Goal: Information Seeking & Learning: Learn about a topic

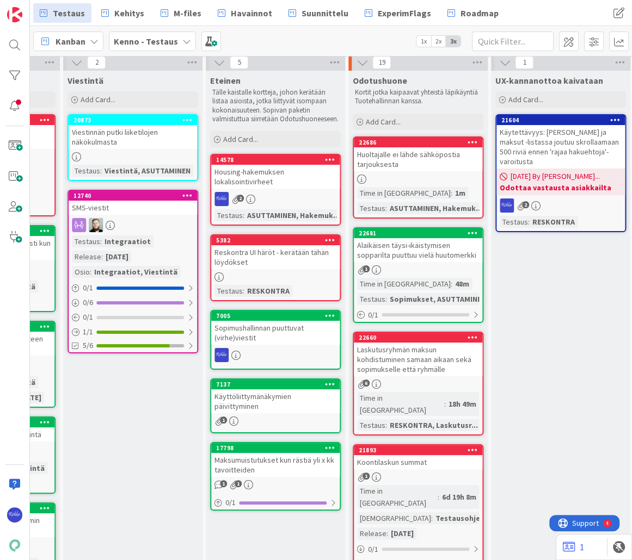
scroll to position [0, 683]
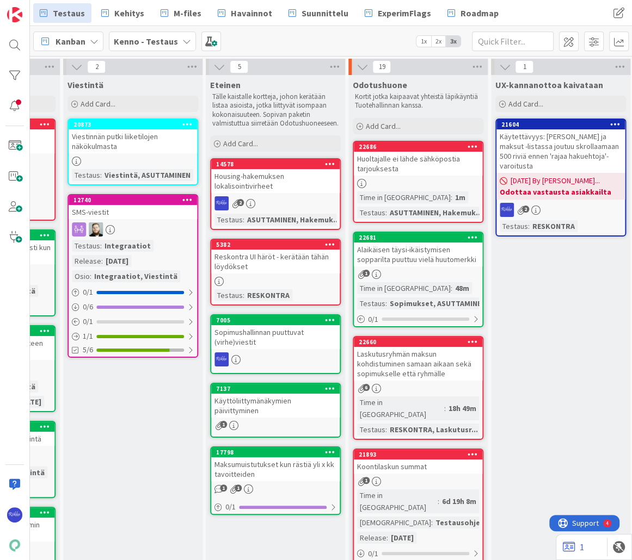
click at [411, 165] on div "Huoltajalle ei lähde sähköpostia tarjouksesta" at bounding box center [418, 164] width 128 height 24
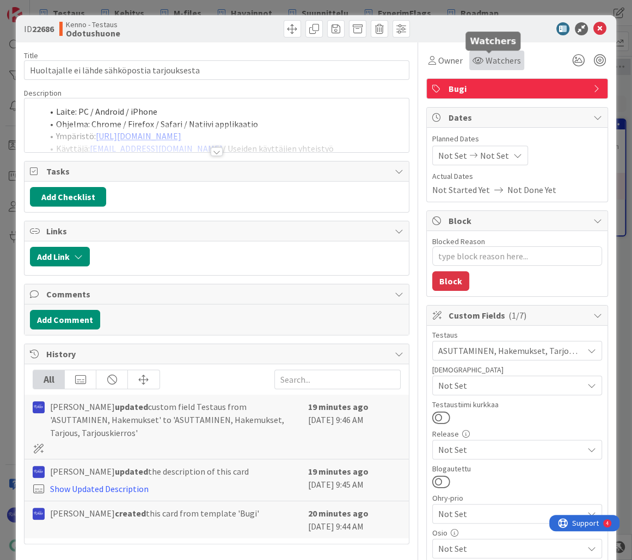
click at [493, 63] on span "Watchers" at bounding box center [502, 60] width 35 height 13
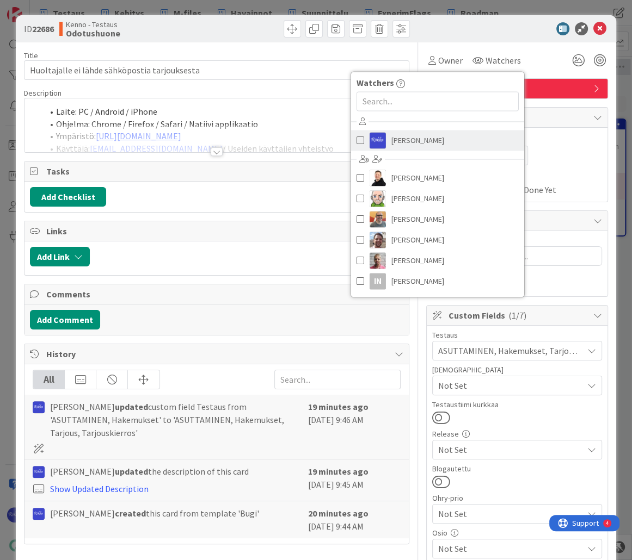
click at [406, 138] on span "[PERSON_NAME]" at bounding box center [417, 140] width 53 height 16
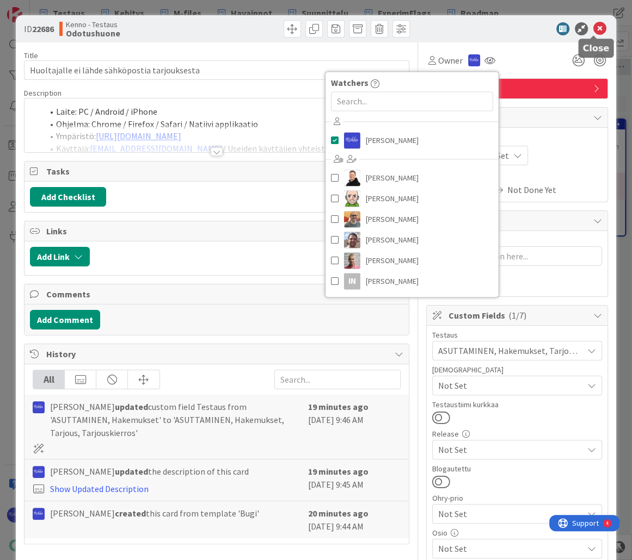
click at [593, 28] on icon at bounding box center [599, 28] width 13 height 13
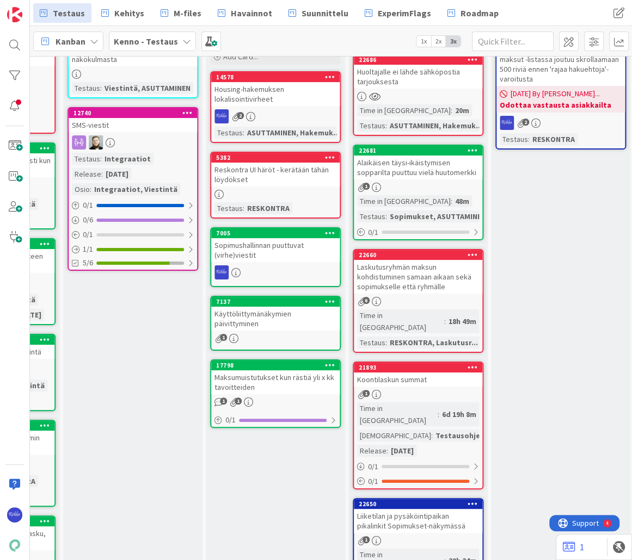
click at [422, 168] on div "Alaikäisen täysi-ikäistymisen sopparilta puuttuu vielä huutomerkki" at bounding box center [418, 168] width 128 height 24
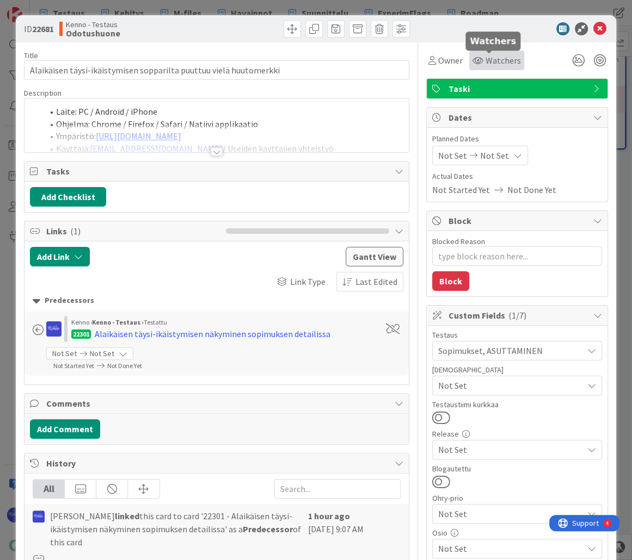
click at [503, 60] on span "Watchers" at bounding box center [502, 60] width 35 height 13
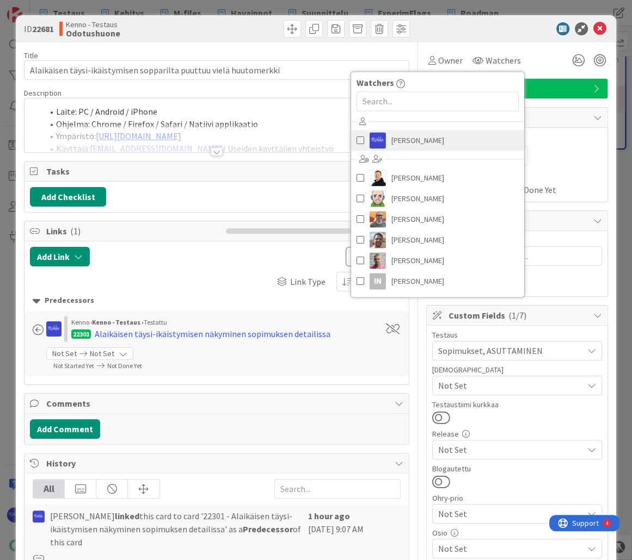
click at [414, 142] on span "[PERSON_NAME]" at bounding box center [417, 140] width 53 height 16
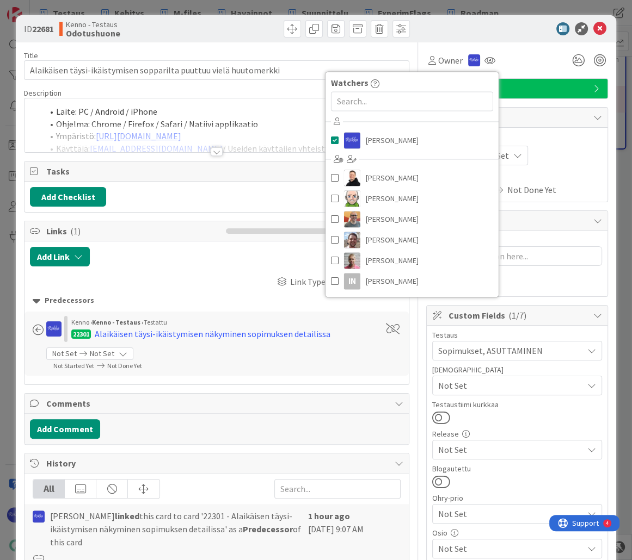
click at [593, 30] on icon at bounding box center [599, 28] width 13 height 13
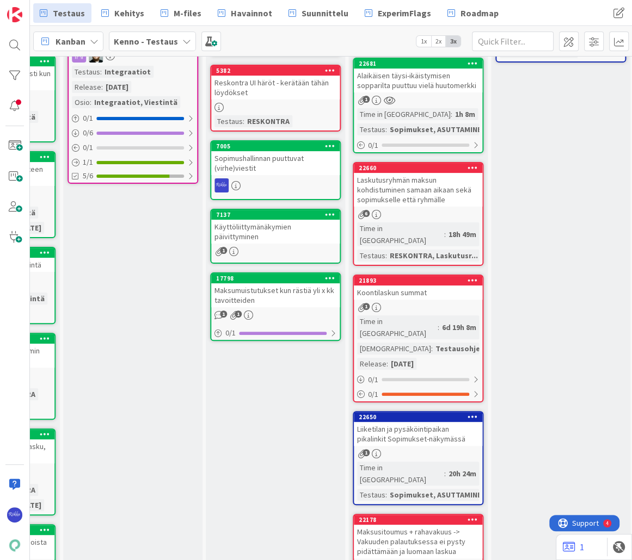
scroll to position [218, 683]
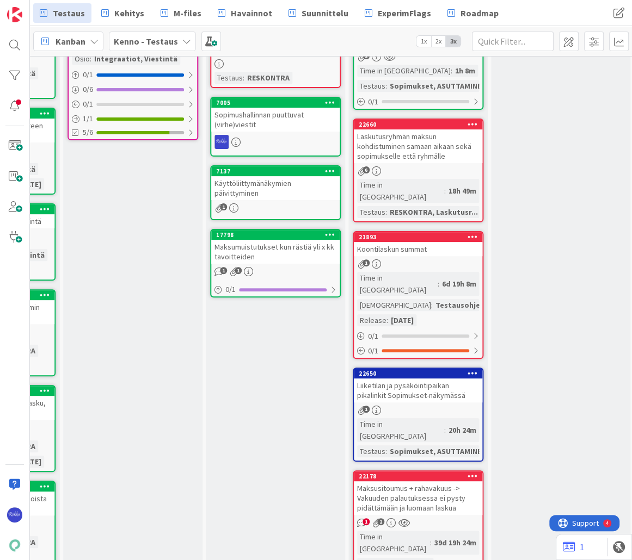
click at [435, 152] on div "Laskutusryhmän maksun kohdistuminen samaan aikaan sekä sopimukselle että ryhmäl…" at bounding box center [418, 146] width 128 height 34
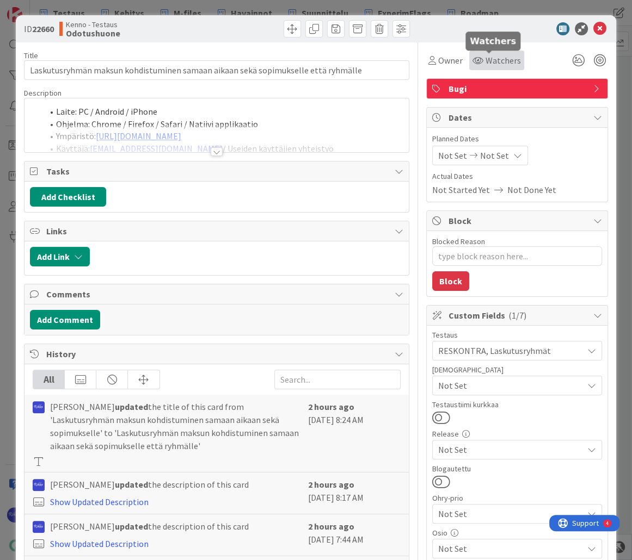
click at [504, 63] on span "Watchers" at bounding box center [502, 60] width 35 height 13
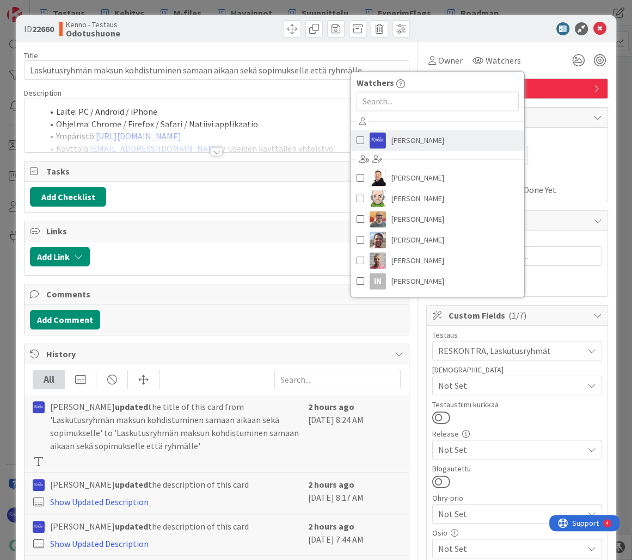
click at [418, 143] on link "[PERSON_NAME]" at bounding box center [437, 140] width 173 height 21
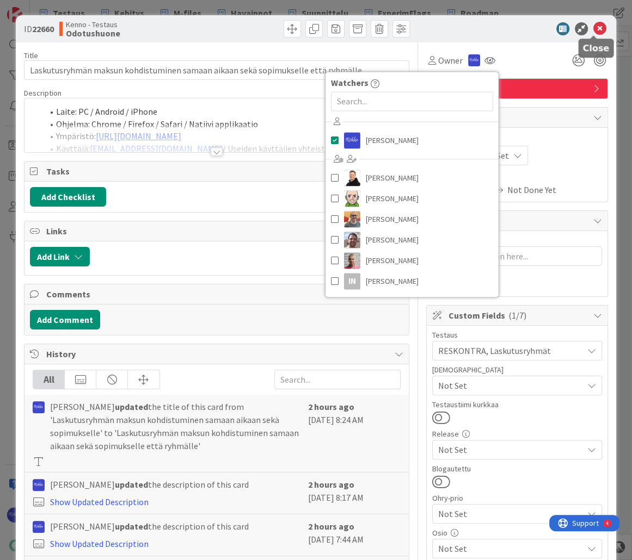
click at [594, 27] on icon at bounding box center [599, 28] width 13 height 13
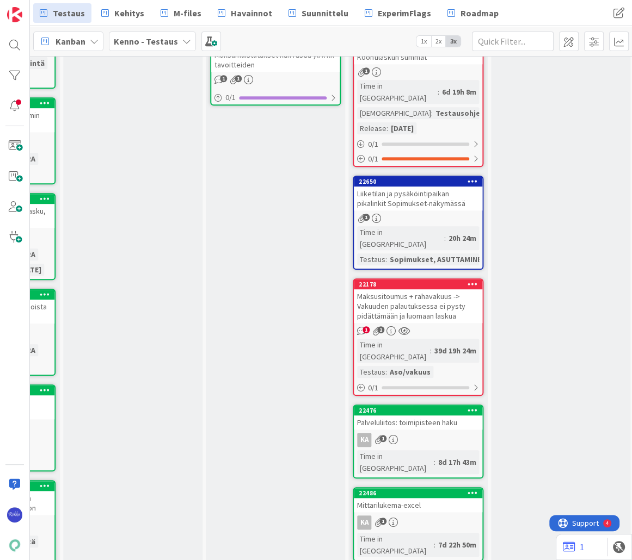
scroll to position [435, 683]
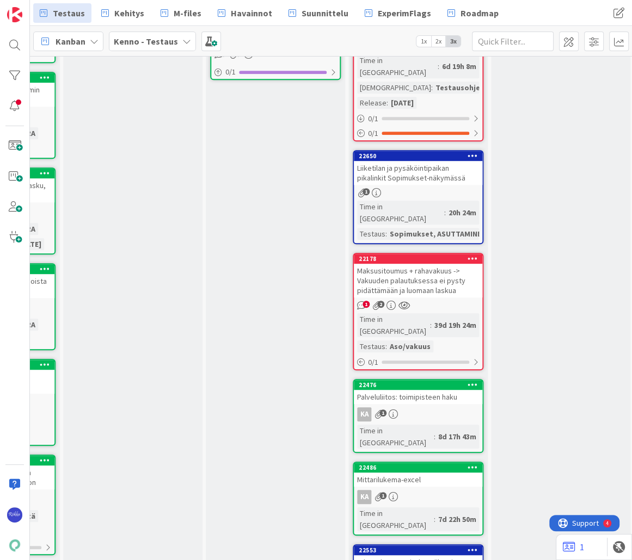
click at [411, 188] on div "1" at bounding box center [418, 192] width 128 height 9
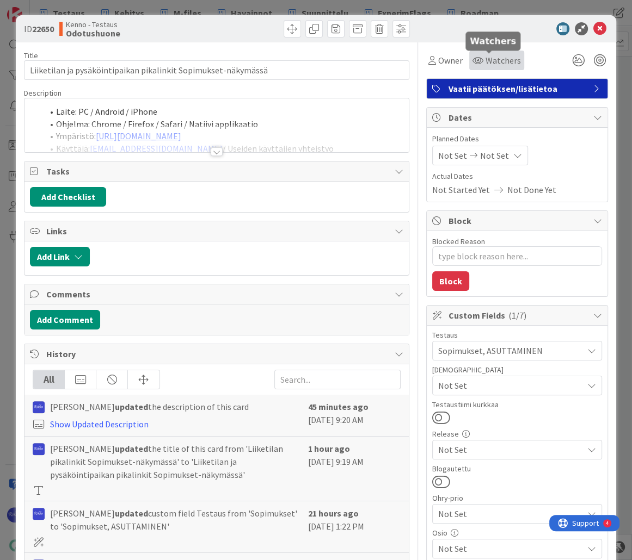
click at [489, 61] on span "Watchers" at bounding box center [502, 60] width 35 height 13
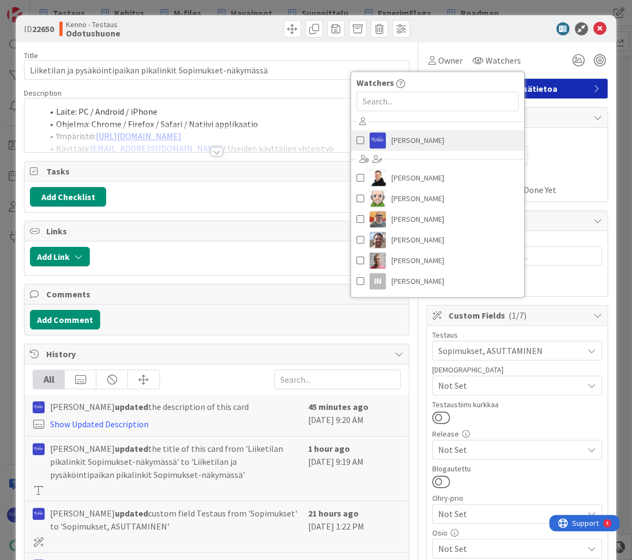
click at [441, 141] on link "[PERSON_NAME]" at bounding box center [437, 140] width 173 height 21
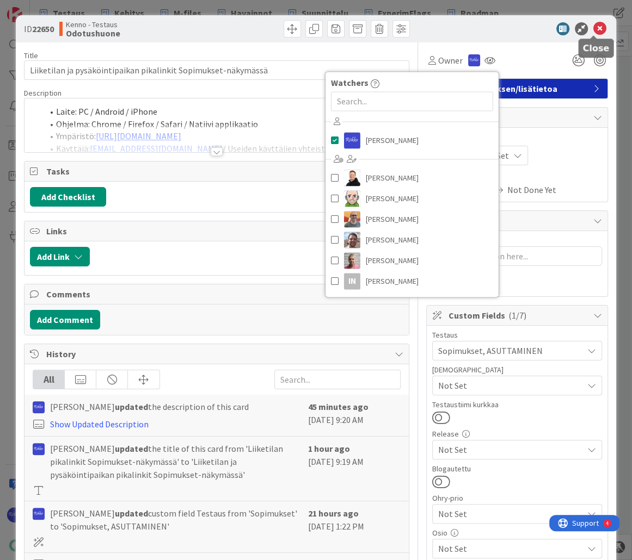
click at [594, 30] on icon at bounding box center [599, 28] width 13 height 13
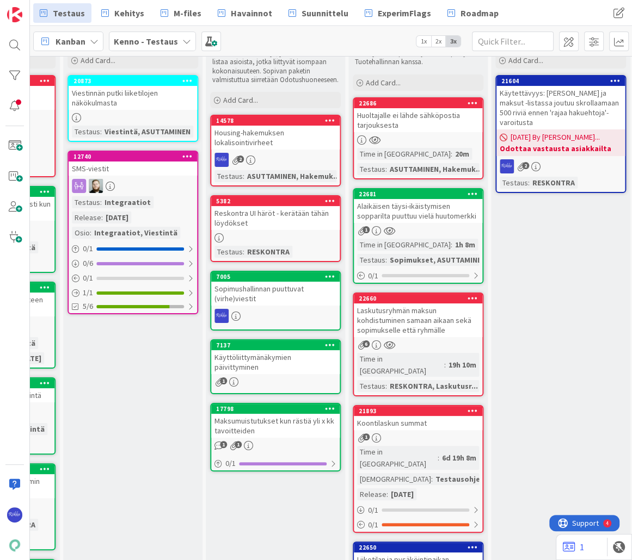
click at [437, 205] on div "Alaikäisen täysi-ikäistymisen sopparilta puuttuu vielä huutomerkki" at bounding box center [418, 211] width 128 height 24
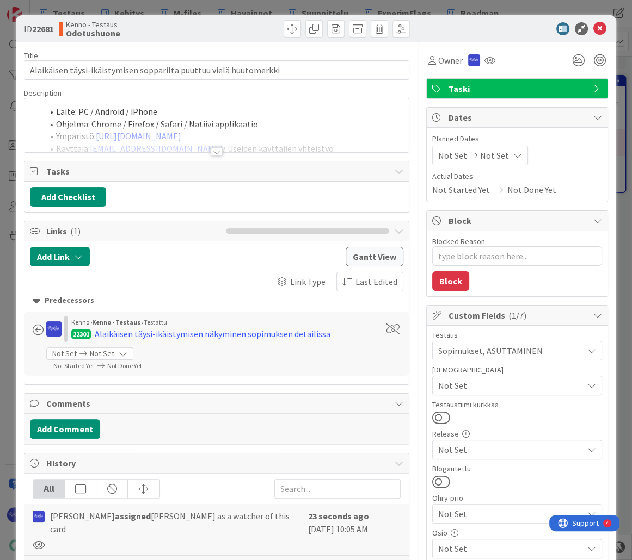
click at [512, 94] on span "Taski" at bounding box center [517, 88] width 139 height 13
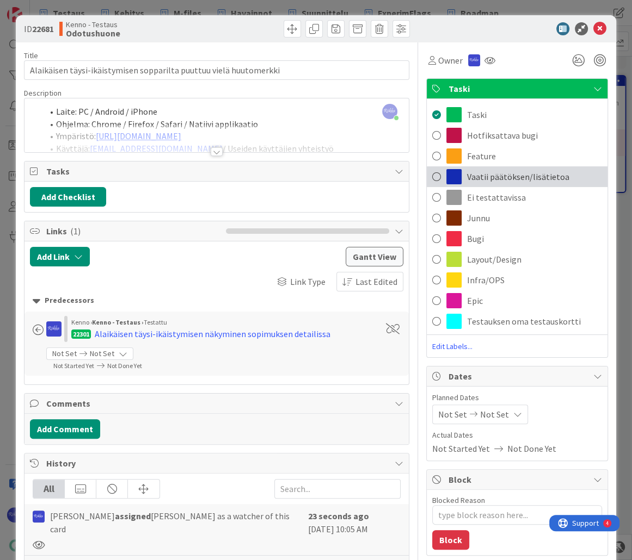
click at [508, 177] on span "Vaatii päätöksen/lisätietoa" at bounding box center [518, 176] width 102 height 13
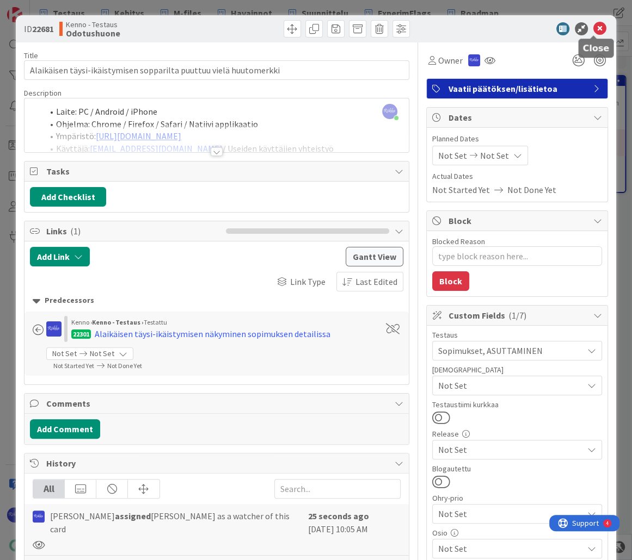
click at [594, 24] on icon at bounding box center [599, 28] width 13 height 13
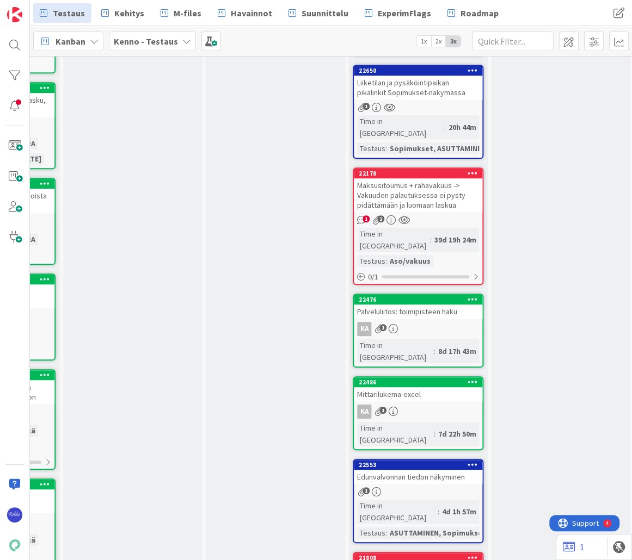
scroll to position [522, 683]
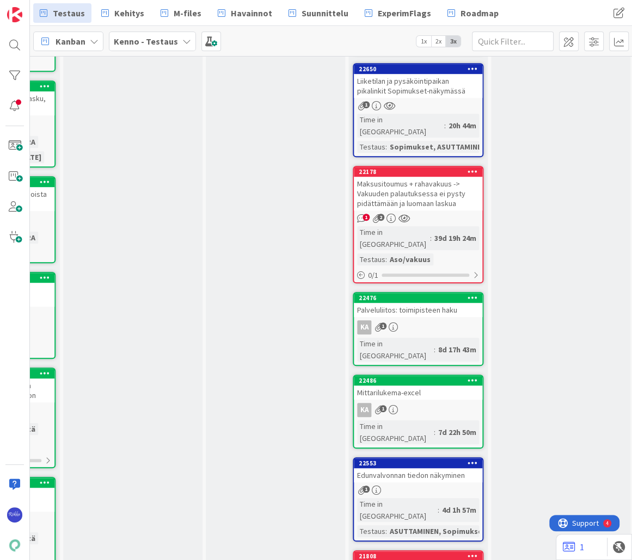
click at [435, 177] on div "Maksusitoumus + rahavakuus -> Vakuuden palautuksessa ei pysty pidättämään ja lu…" at bounding box center [418, 194] width 128 height 34
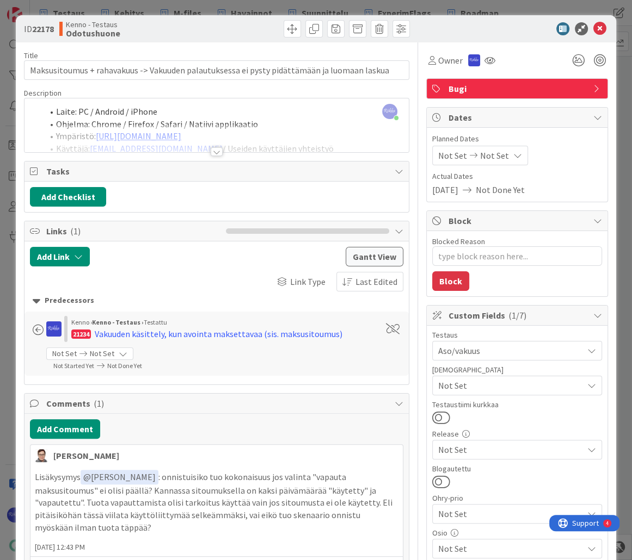
click at [215, 150] on div at bounding box center [217, 151] width 12 height 9
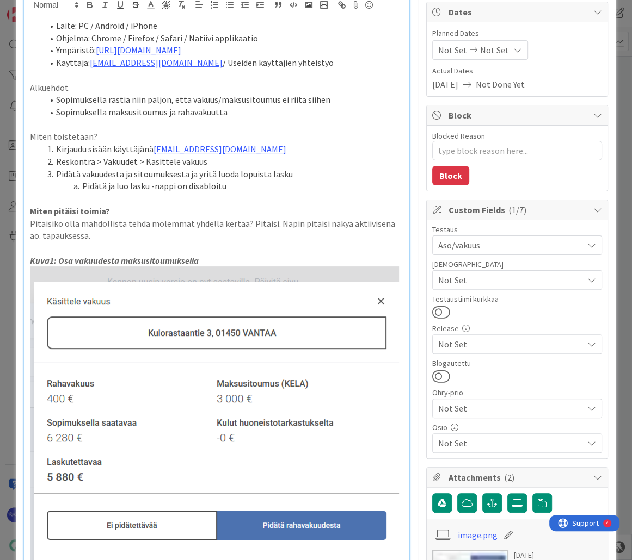
scroll to position [131, 0]
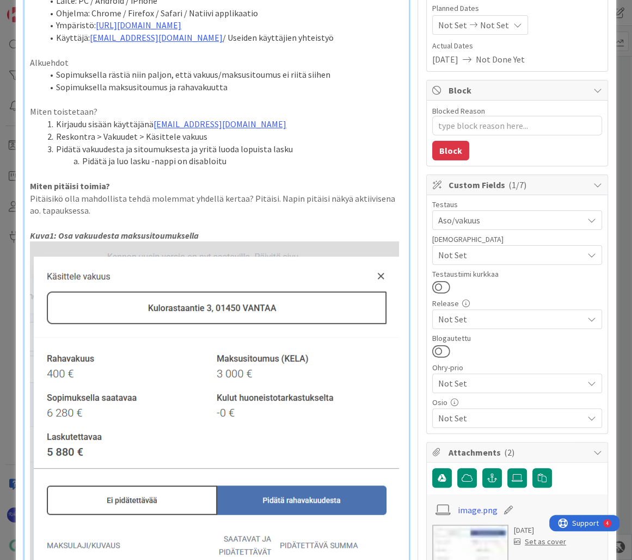
type textarea "x"
click at [366, 119] on li "Kirjaudu sisään käyttäjänä [EMAIL_ADDRESS][DOMAIN_NAME]" at bounding box center [223, 124] width 360 height 13
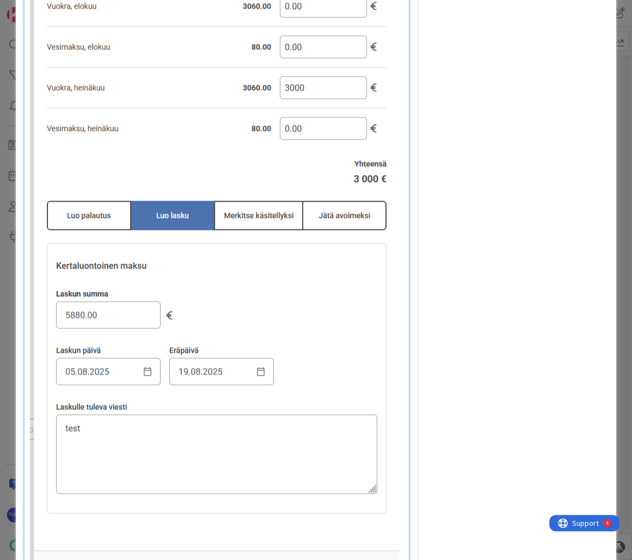
scroll to position [1218, 0]
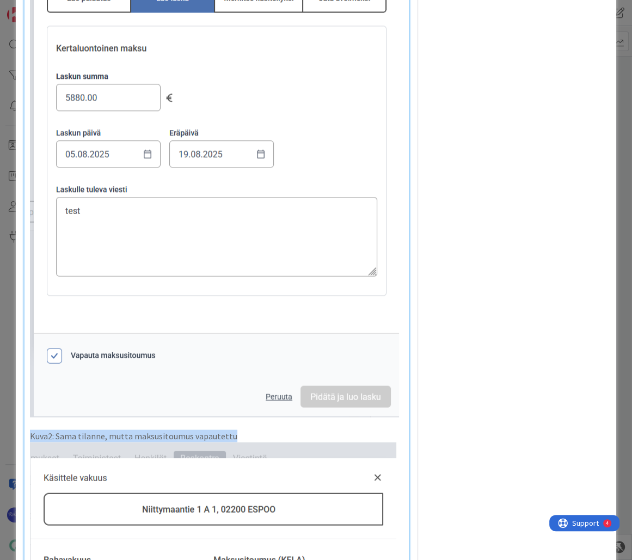
drag, startPoint x: 237, startPoint y: 428, endPoint x: 30, endPoint y: 431, distance: 207.3
click at [30, 431] on p "Kuva2: Sama tilanne, mutta maksusitoumus vapautettu" at bounding box center [216, 436] width 373 height 13
click at [263, 430] on p "Kuva2: Sama tilanne, mutta maksusitoumus vapautettu" at bounding box center [216, 436] width 373 height 13
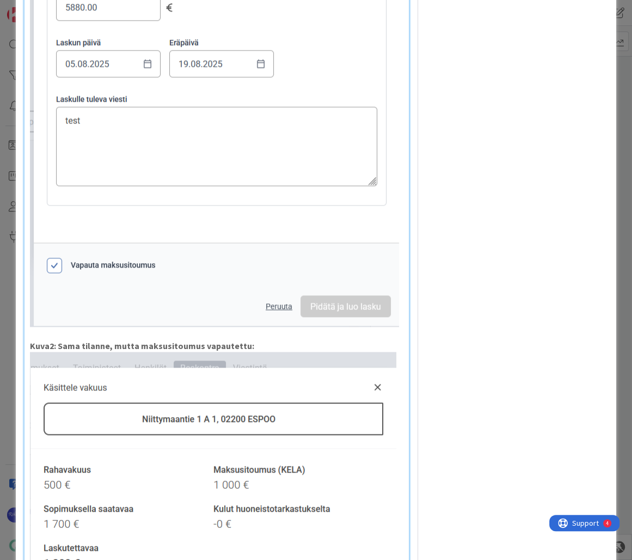
scroll to position [1305, 0]
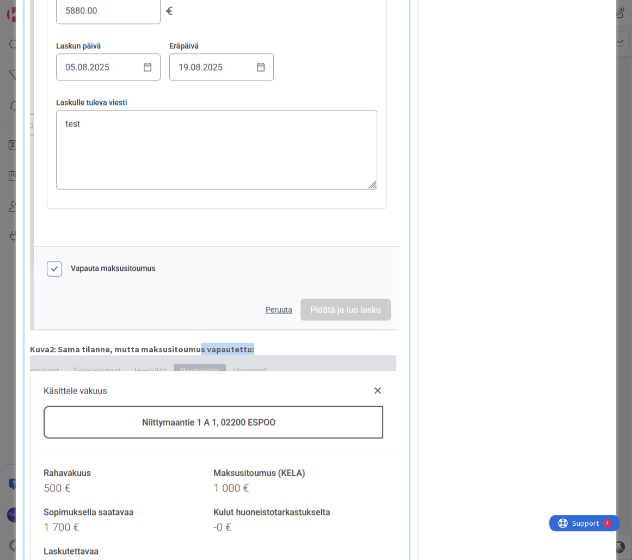
drag, startPoint x: 195, startPoint y: 342, endPoint x: 250, endPoint y: 341, distance: 54.4
click at [250, 343] on p "Kuva2: Sama tilanne, mutta maksusitoumus vapautettu:" at bounding box center [216, 349] width 373 height 13
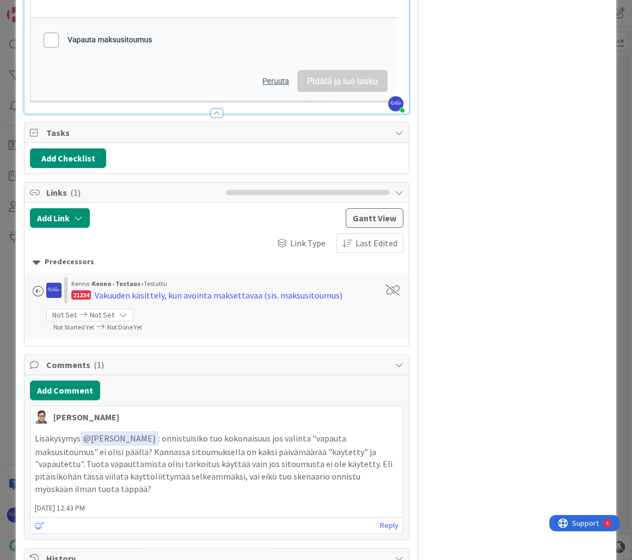
scroll to position [3002, 0]
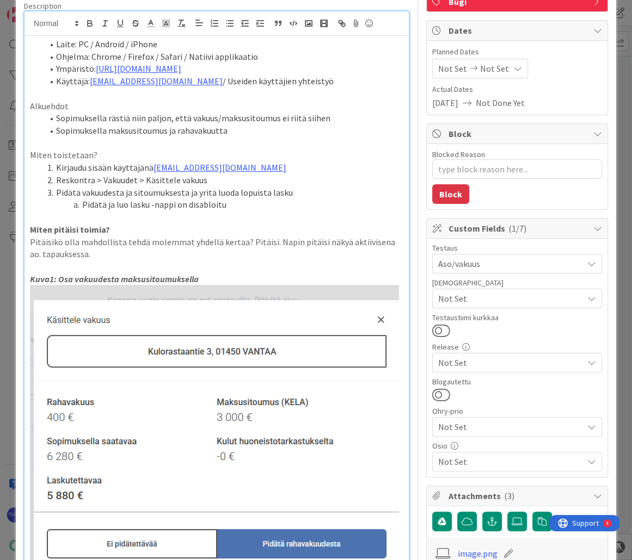
scroll to position [0, 0]
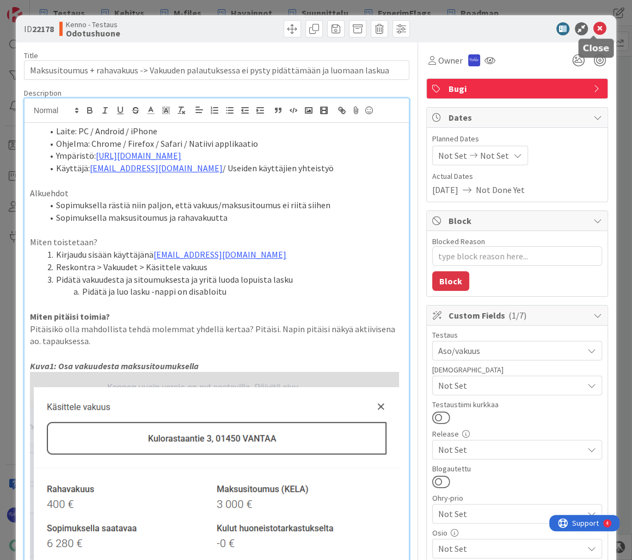
click at [595, 31] on icon at bounding box center [599, 28] width 13 height 13
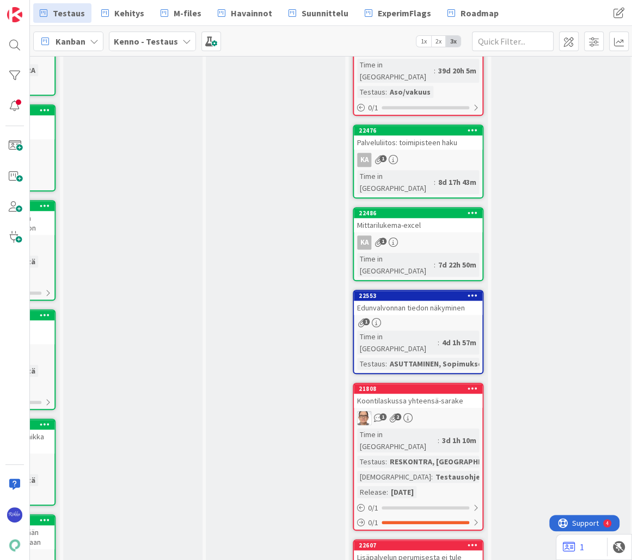
scroll to position [696, 683]
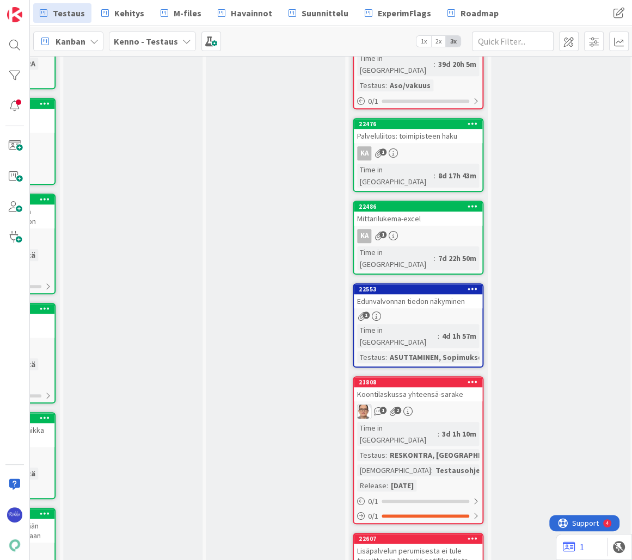
click at [429, 312] on div "1" at bounding box center [418, 316] width 128 height 9
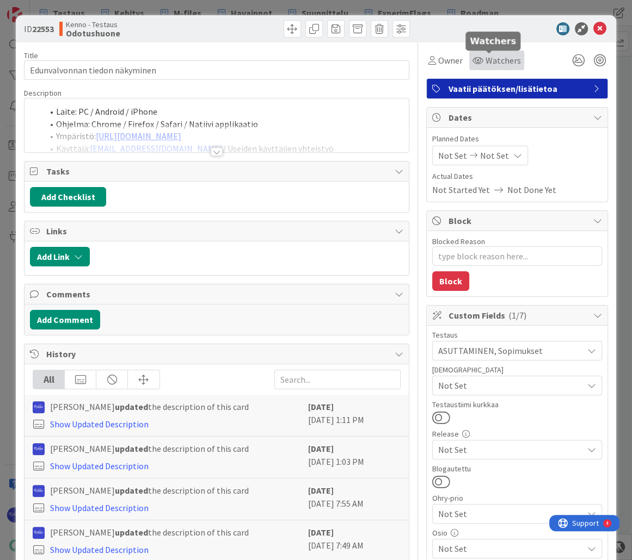
click at [494, 64] on span "Watchers" at bounding box center [502, 60] width 35 height 13
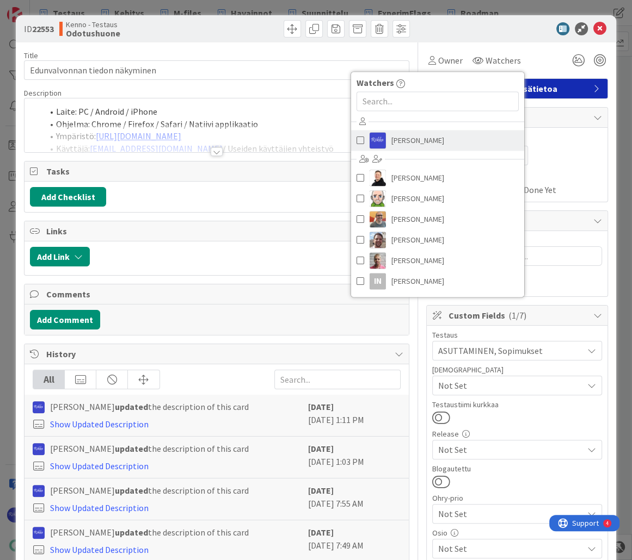
click at [446, 135] on link "[PERSON_NAME]" at bounding box center [437, 140] width 173 height 21
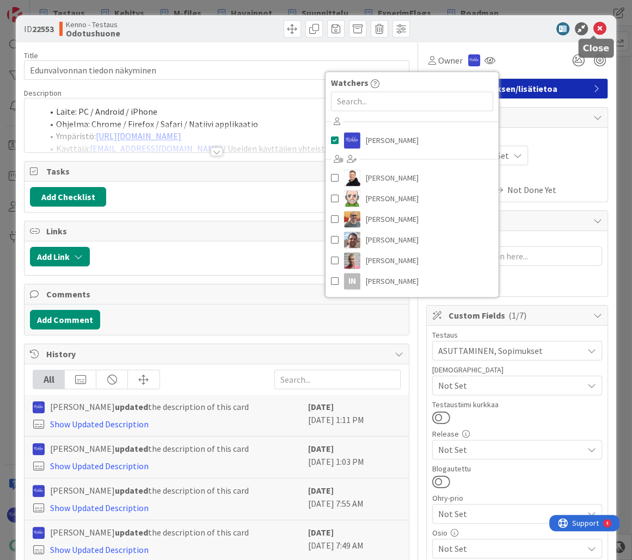
click at [593, 29] on icon at bounding box center [599, 28] width 13 height 13
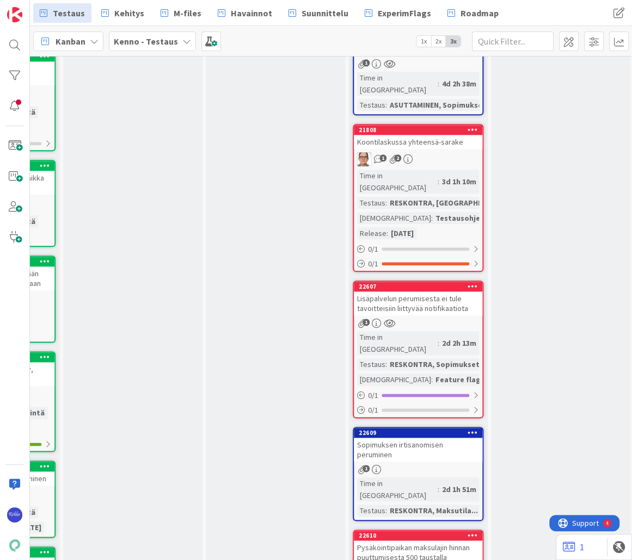
scroll to position [957, 683]
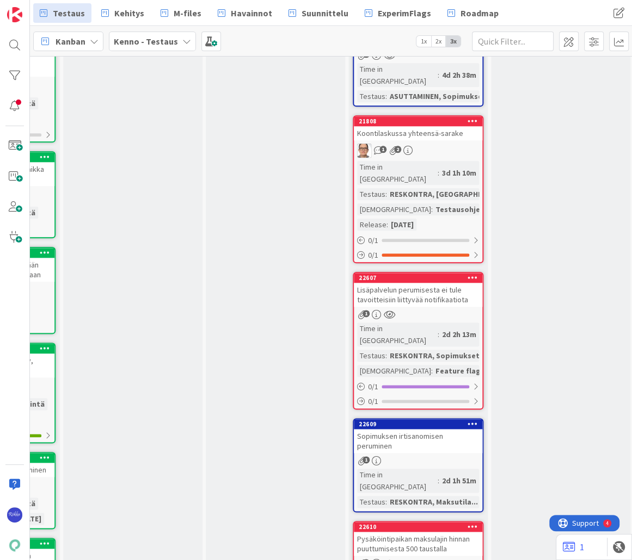
click at [434, 283] on div "Lisäpalvelun perumisesta ei tule tavoitteisiin liittyvää notifikaatiota" at bounding box center [418, 295] width 128 height 24
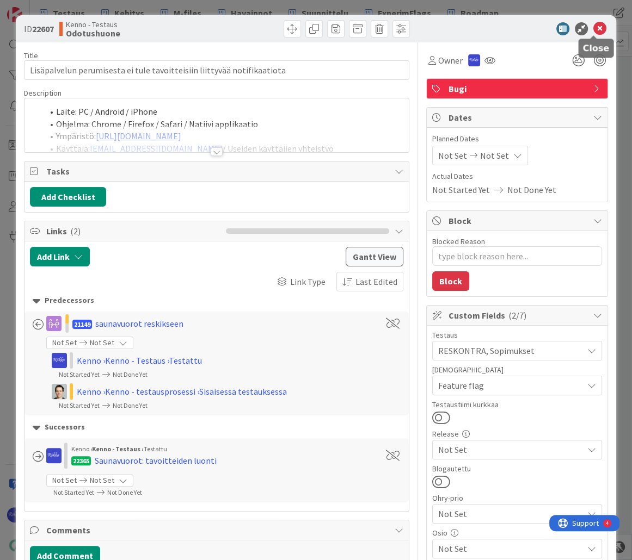
drag, startPoint x: 591, startPoint y: 27, endPoint x: 579, endPoint y: 46, distance: 22.9
click at [593, 27] on icon at bounding box center [599, 28] width 13 height 13
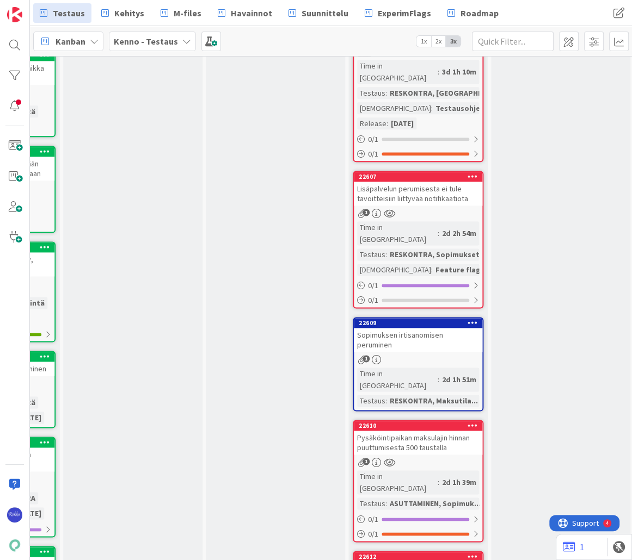
scroll to position [1088, 683]
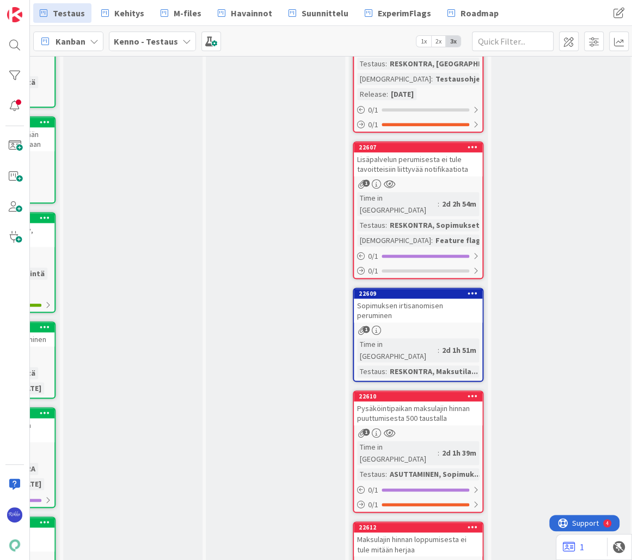
click at [419, 299] on div "Sopimuksen irtisanomisen peruminen" at bounding box center [418, 311] width 128 height 24
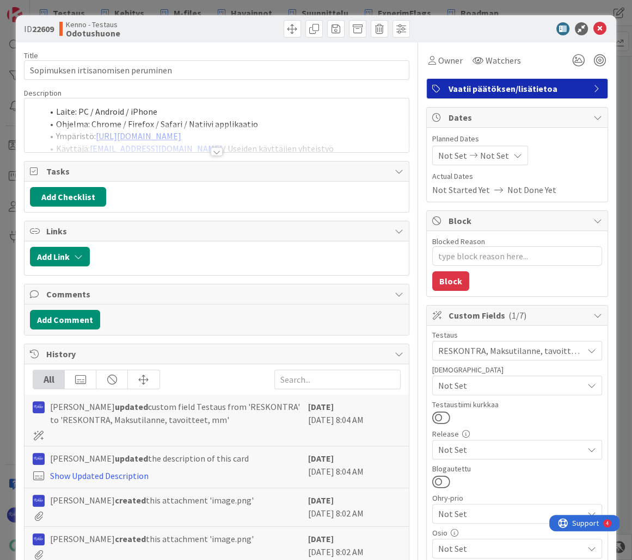
click at [212, 152] on div at bounding box center [217, 151] width 12 height 9
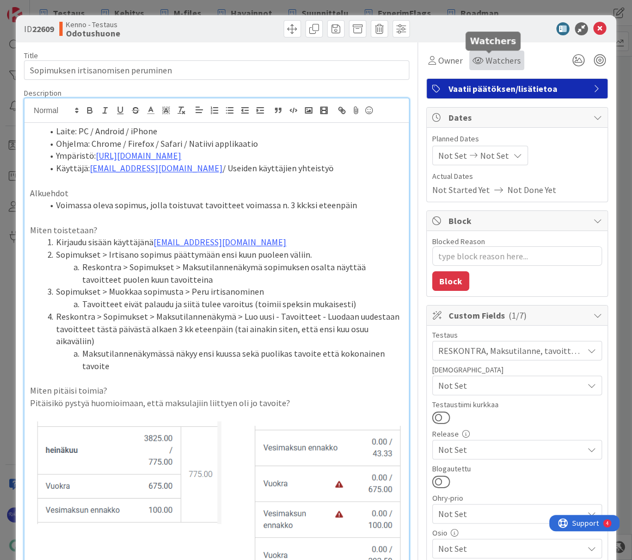
click at [490, 59] on span "Watchers" at bounding box center [502, 60] width 35 height 13
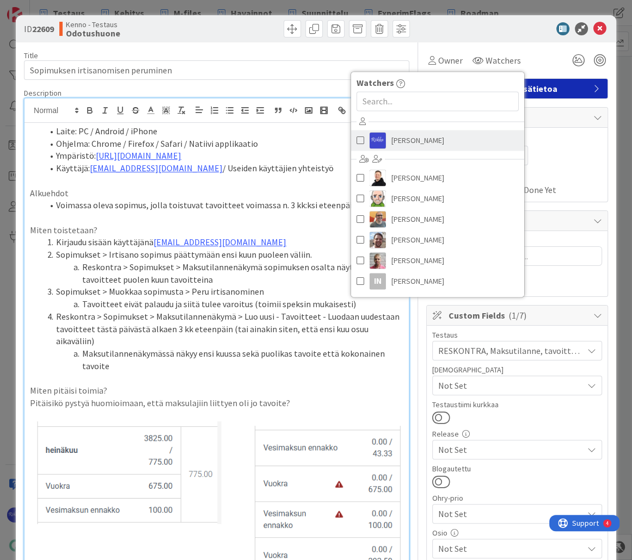
click at [420, 141] on link "[PERSON_NAME]" at bounding box center [437, 140] width 173 height 21
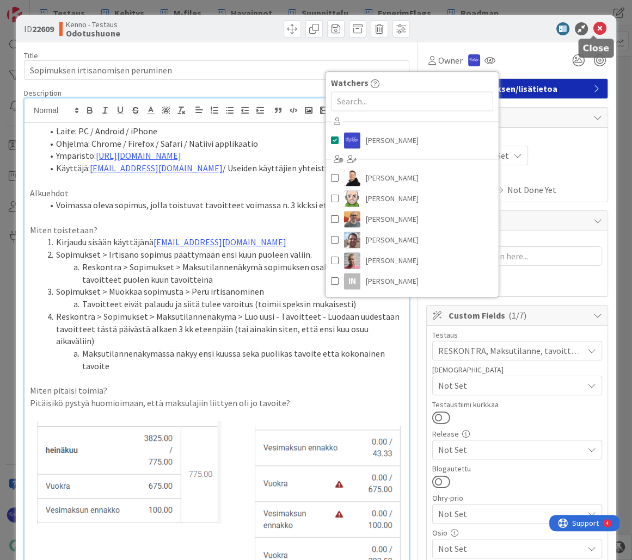
click at [593, 28] on icon at bounding box center [599, 28] width 13 height 13
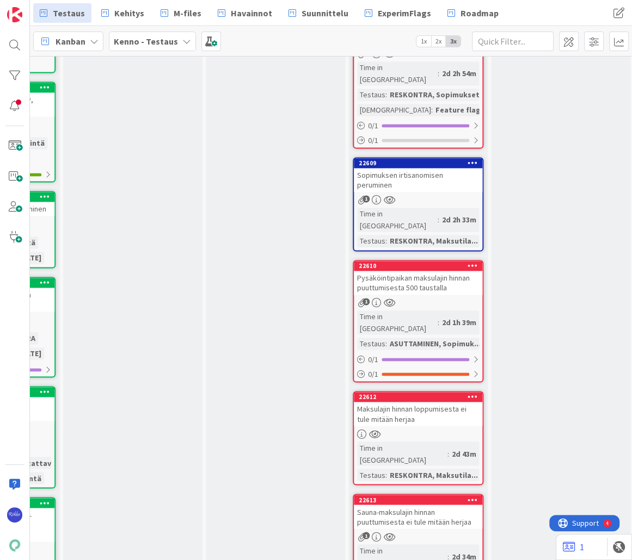
click at [442, 271] on div "Pysäköintipaikan maksulajin hinnan puuttumisesta 500 taustalla" at bounding box center [418, 283] width 128 height 24
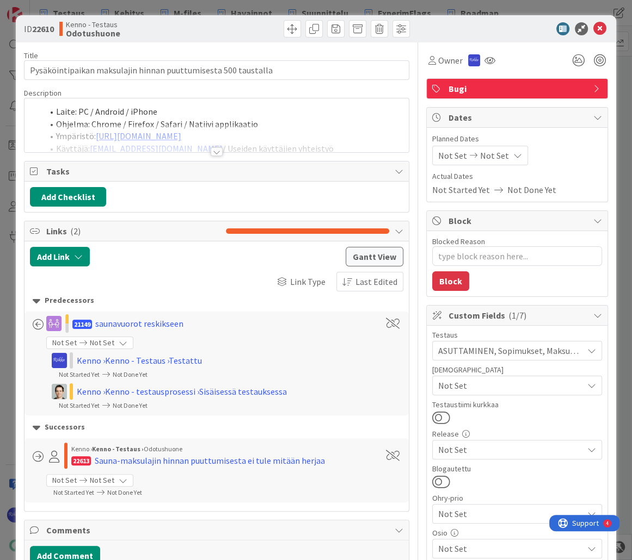
click at [214, 152] on div at bounding box center [217, 151] width 12 height 9
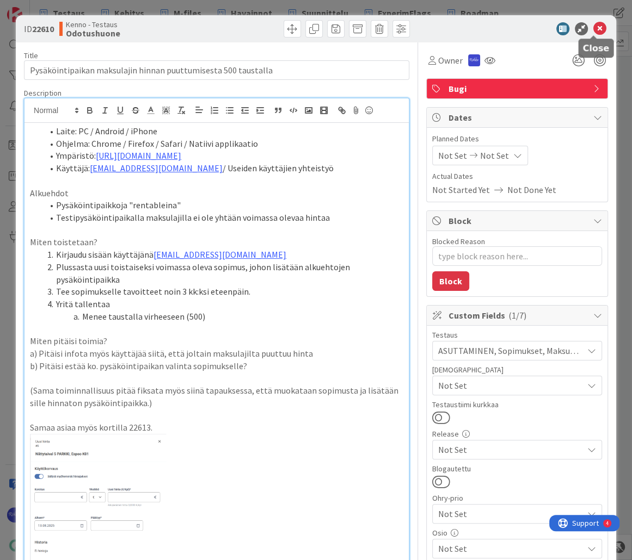
click at [594, 28] on icon at bounding box center [599, 28] width 13 height 13
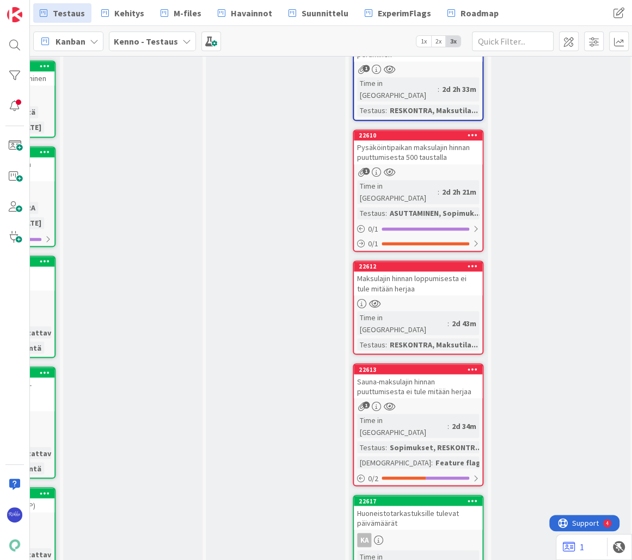
click at [433, 363] on link "22613 Sauna-maksulajin hinnan puuttumisesta ei tule mitään herjaa 1 Time in Col…" at bounding box center [417, 424] width 131 height 123
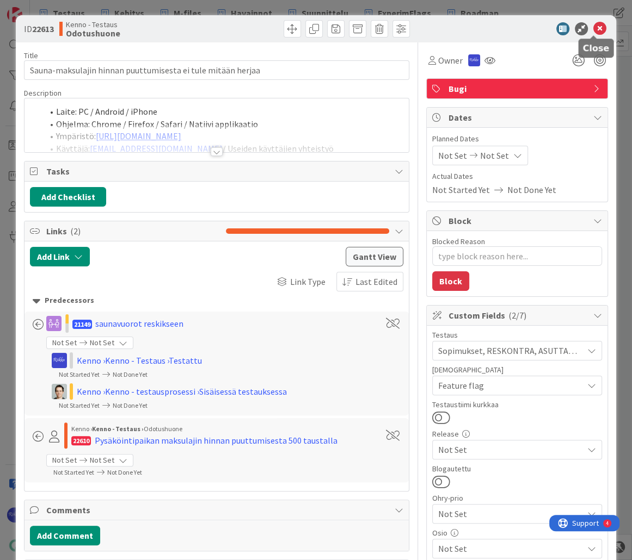
click at [593, 30] on icon at bounding box center [599, 28] width 13 height 13
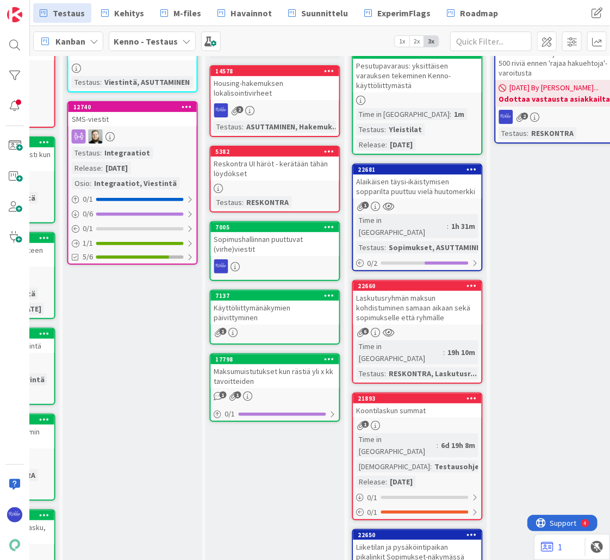
scroll to position [0, 683]
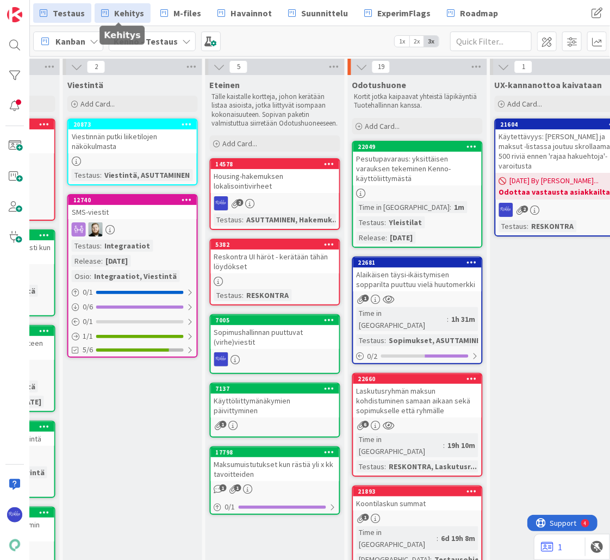
click at [120, 14] on span "Kehitys" at bounding box center [129, 13] width 30 height 13
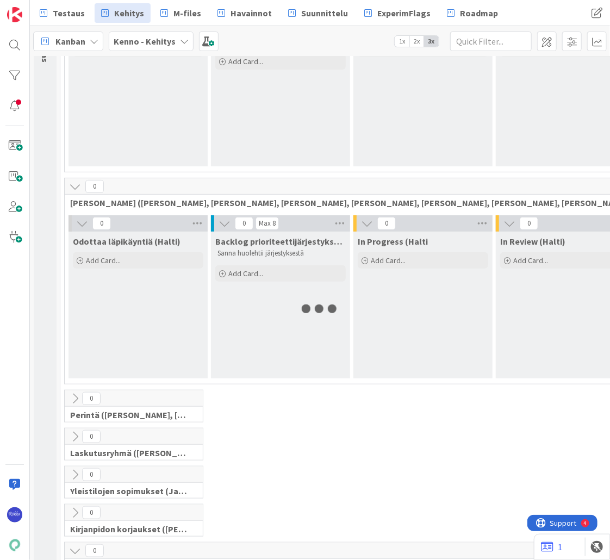
scroll to position [305, 0]
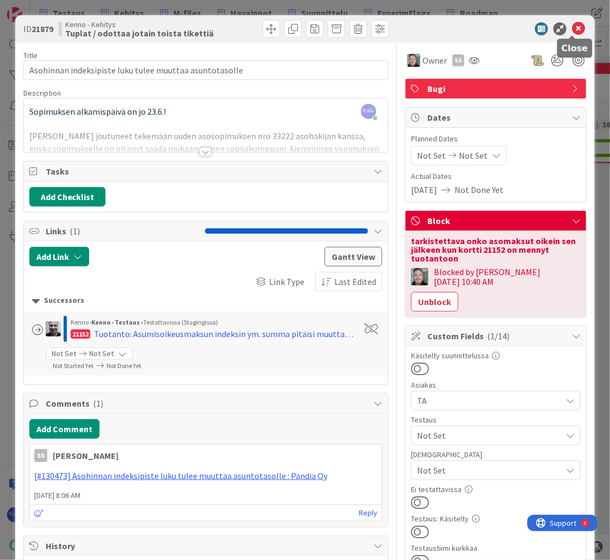
click at [572, 32] on icon at bounding box center [578, 28] width 13 height 13
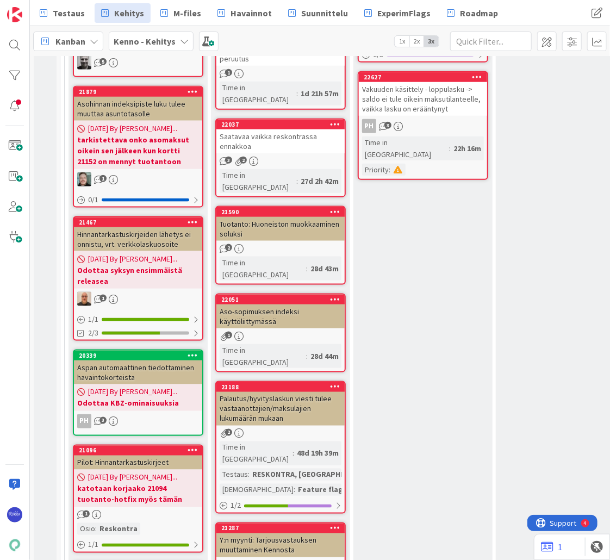
scroll to position [435, 0]
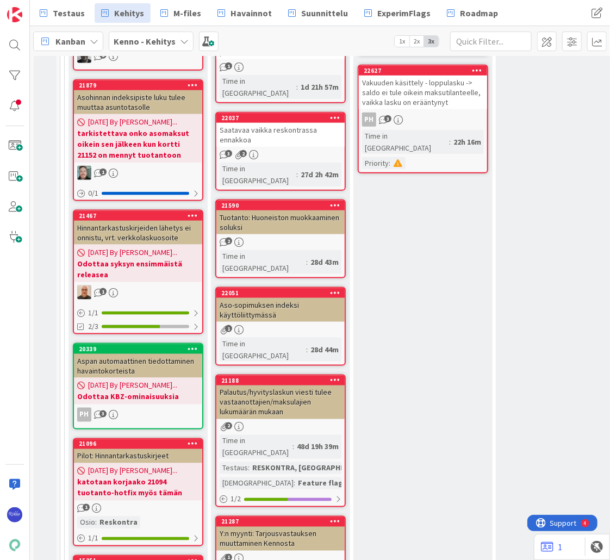
click at [286, 423] on div "2" at bounding box center [280, 427] width 128 height 9
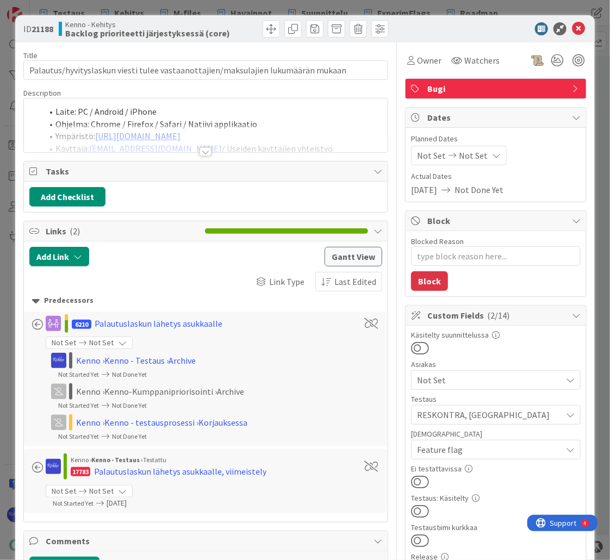
click at [203, 154] on div at bounding box center [206, 151] width 12 height 9
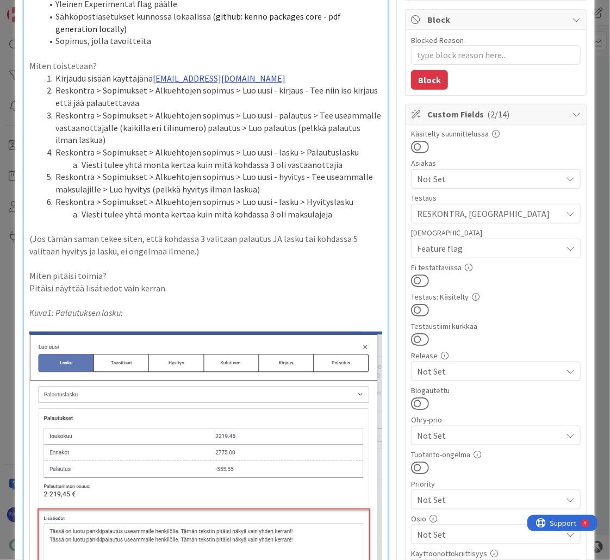
scroll to position [218, 0]
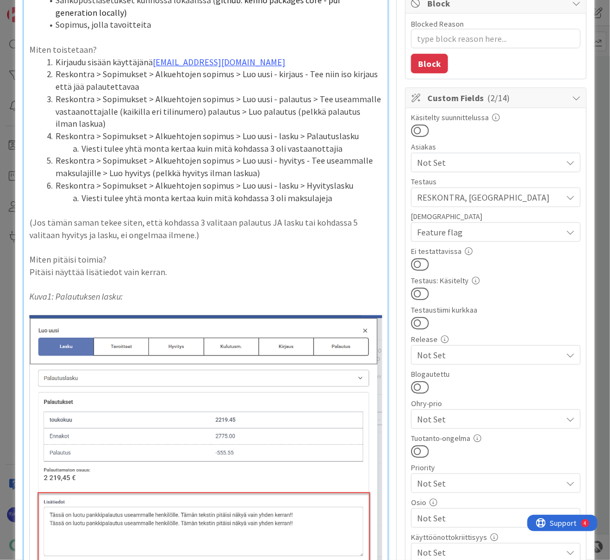
click at [193, 270] on p "Pitäisi näyttää lisätiedot vain kerran." at bounding box center [205, 272] width 353 height 13
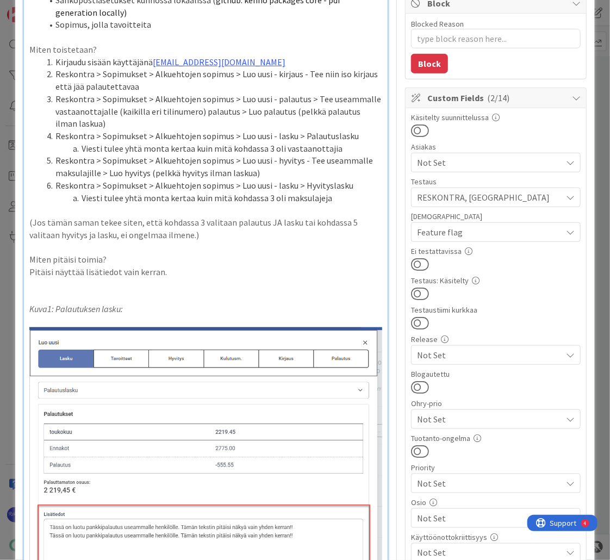
type textarea "x"
drag, startPoint x: 255, startPoint y: 283, endPoint x: 29, endPoint y: 282, distance: 226.3
click at [29, 282] on p "Lisähuomiona: Koskee myös uutta (avointa) hyvitystyyppiä." at bounding box center [205, 284] width 353 height 13
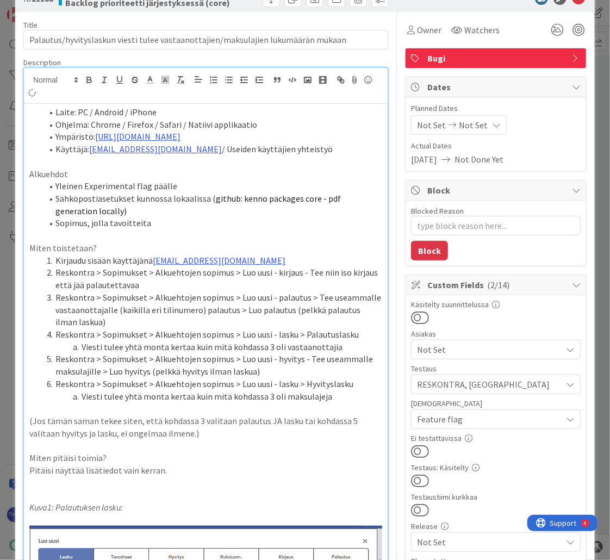
scroll to position [0, 0]
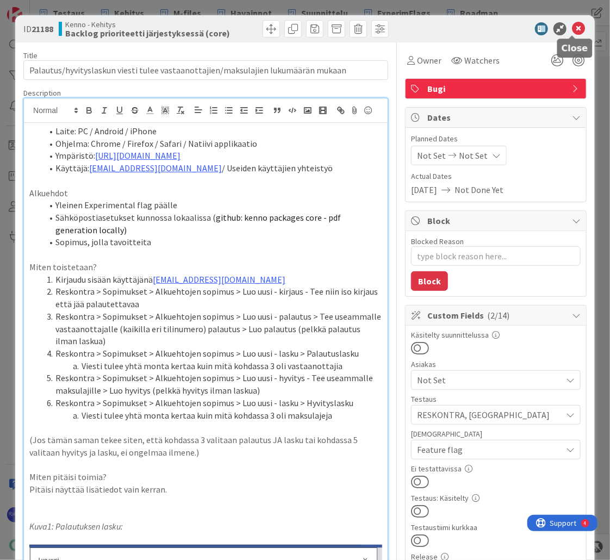
click at [573, 32] on icon at bounding box center [578, 28] width 13 height 13
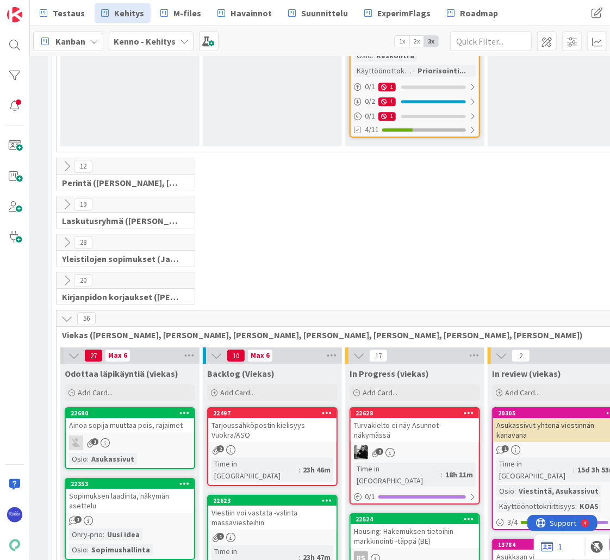
scroll to position [2524, 8]
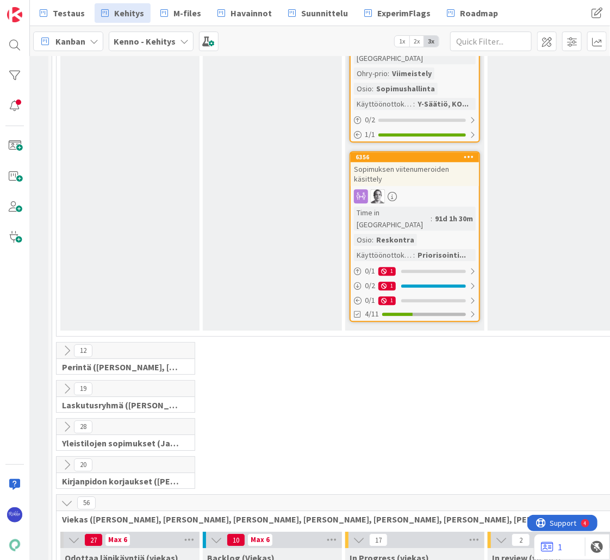
click at [63, 497] on icon at bounding box center [67, 503] width 12 height 12
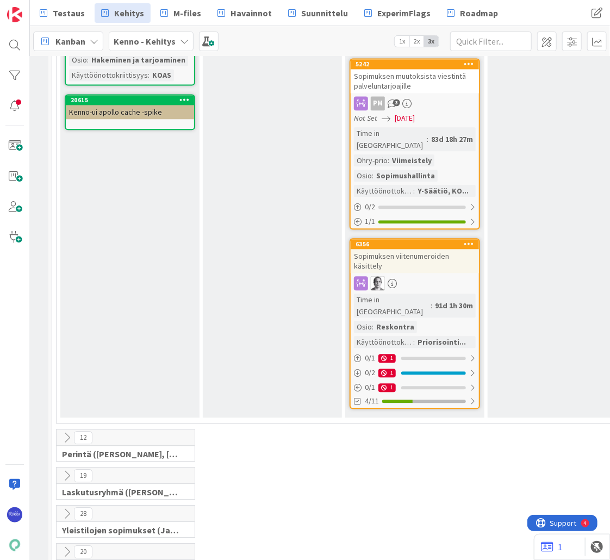
scroll to position [2437, 8]
click at [67, 470] on icon at bounding box center [67, 476] width 12 height 12
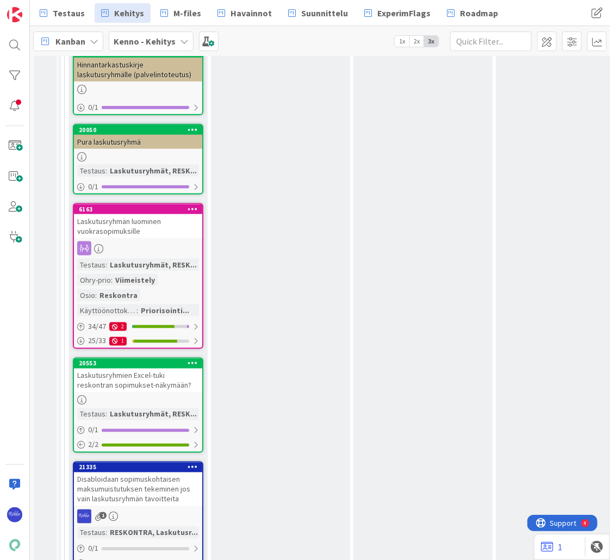
scroll to position [3525, 0]
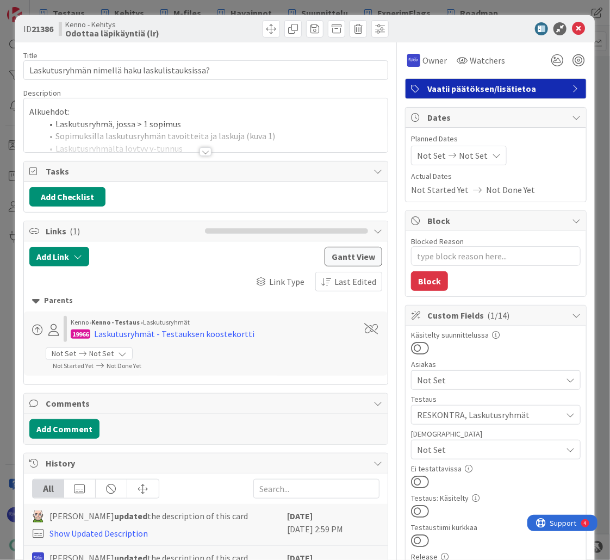
click at [205, 151] on div at bounding box center [206, 151] width 12 height 9
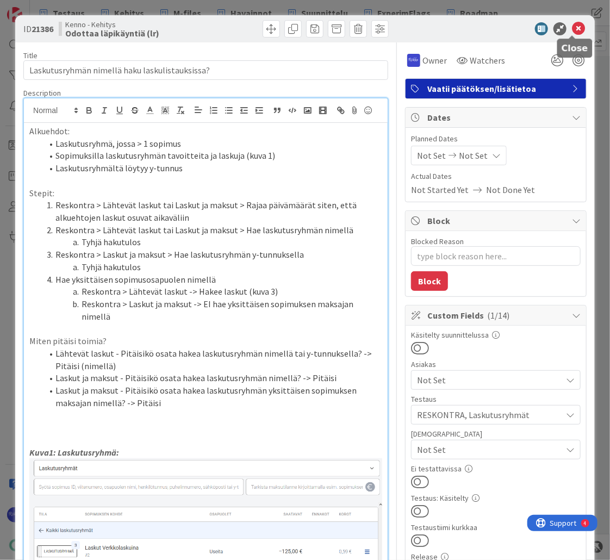
click at [574, 26] on icon at bounding box center [578, 28] width 13 height 13
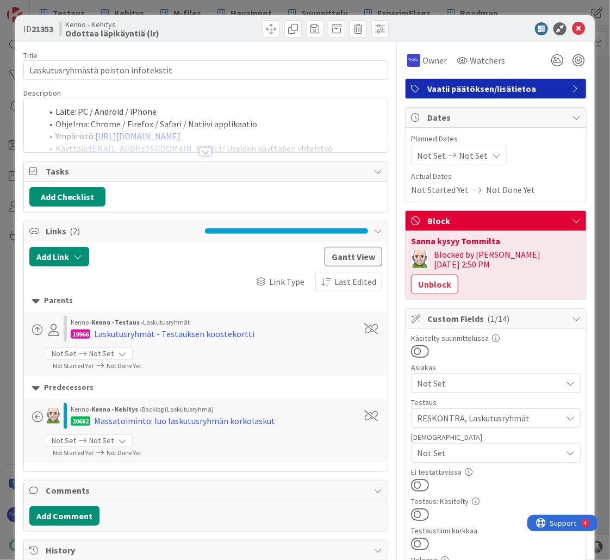
click at [201, 150] on div at bounding box center [206, 151] width 12 height 9
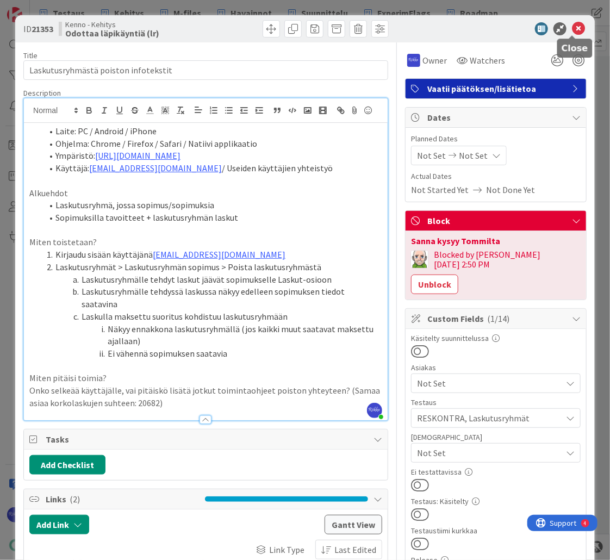
click at [572, 30] on icon at bounding box center [578, 28] width 13 height 13
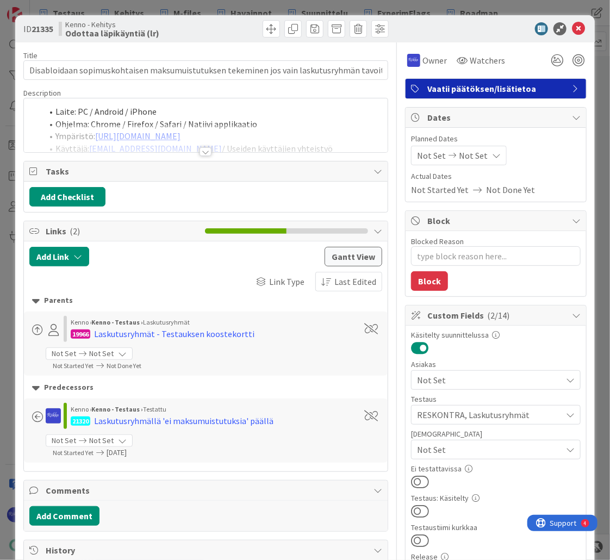
click at [204, 152] on div at bounding box center [206, 151] width 12 height 9
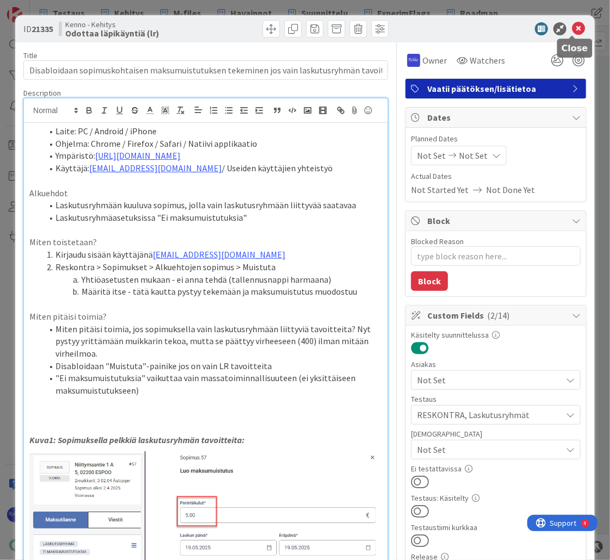
click at [572, 30] on icon at bounding box center [578, 28] width 13 height 13
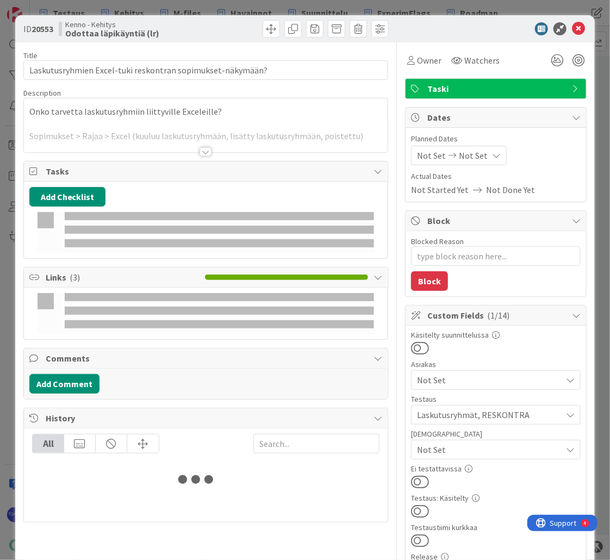
type textarea "x"
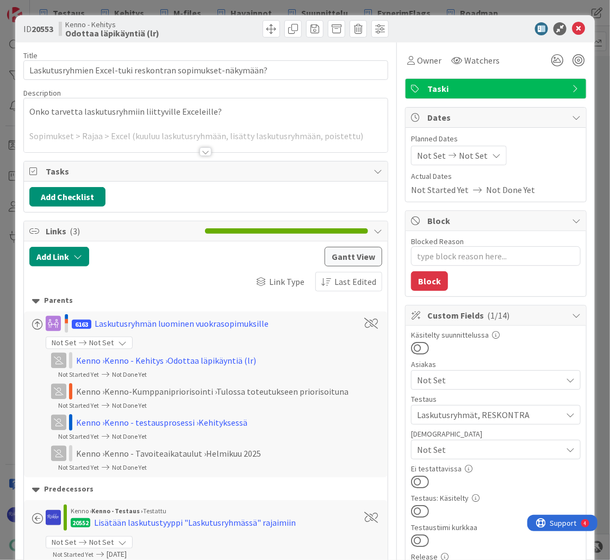
click at [203, 147] on div at bounding box center [206, 151] width 12 height 9
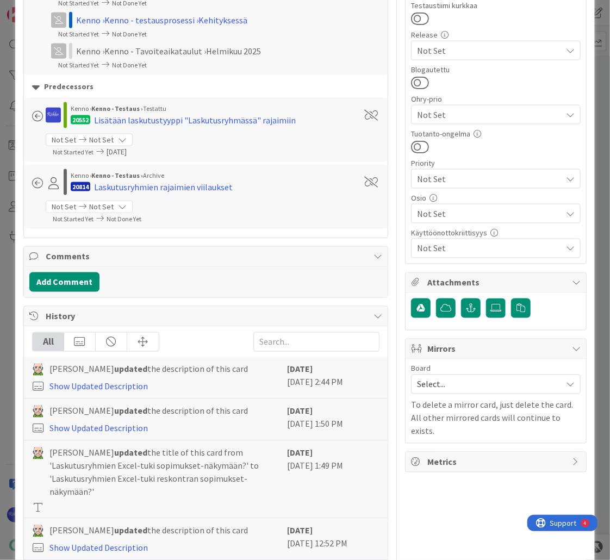
scroll to position [608, 0]
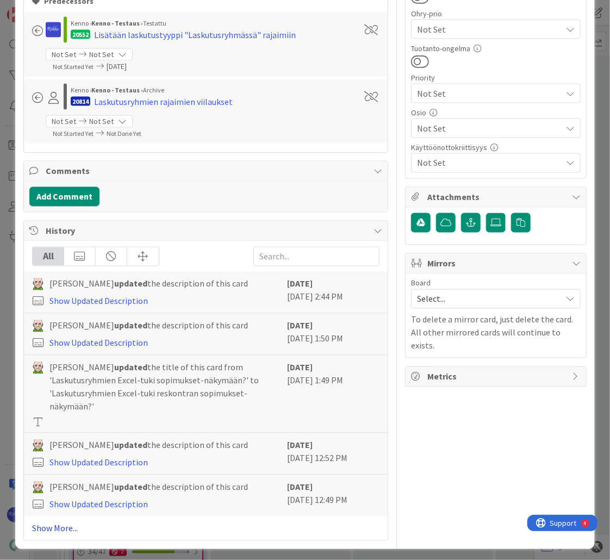
click at [54, 525] on link "Show More..." at bounding box center [206, 528] width 348 height 13
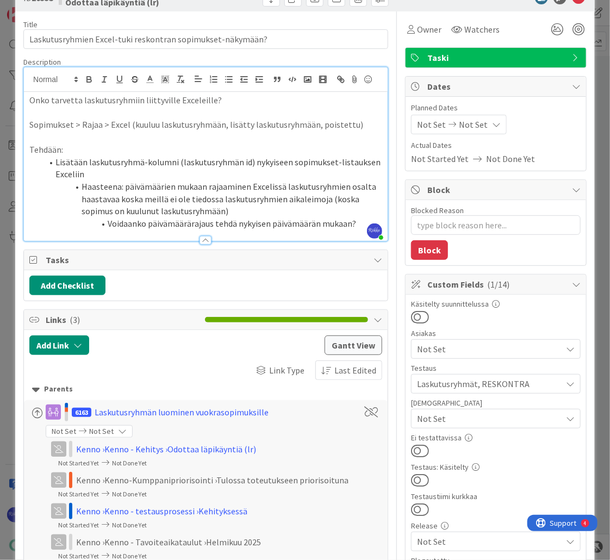
scroll to position [0, 0]
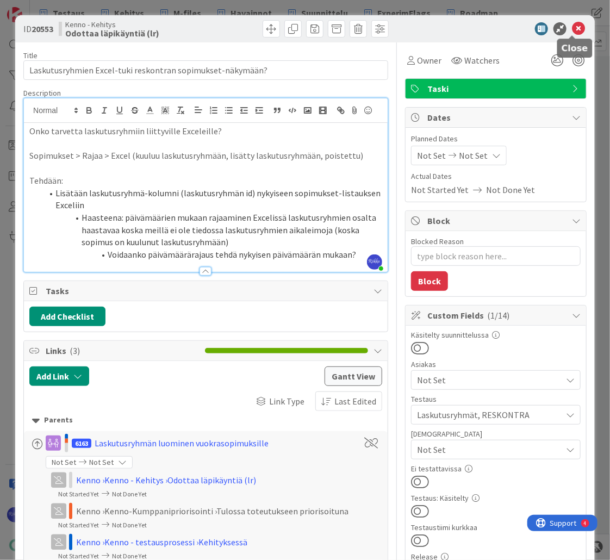
click at [572, 29] on icon at bounding box center [578, 28] width 13 height 13
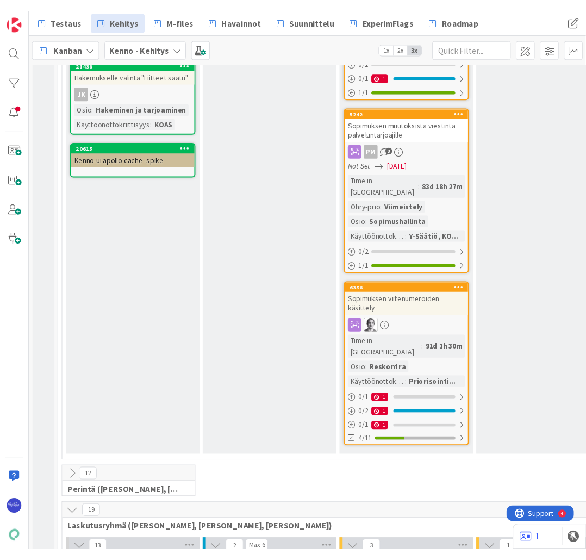
scroll to position [2176, 0]
